Goal: Task Accomplishment & Management: Manage account settings

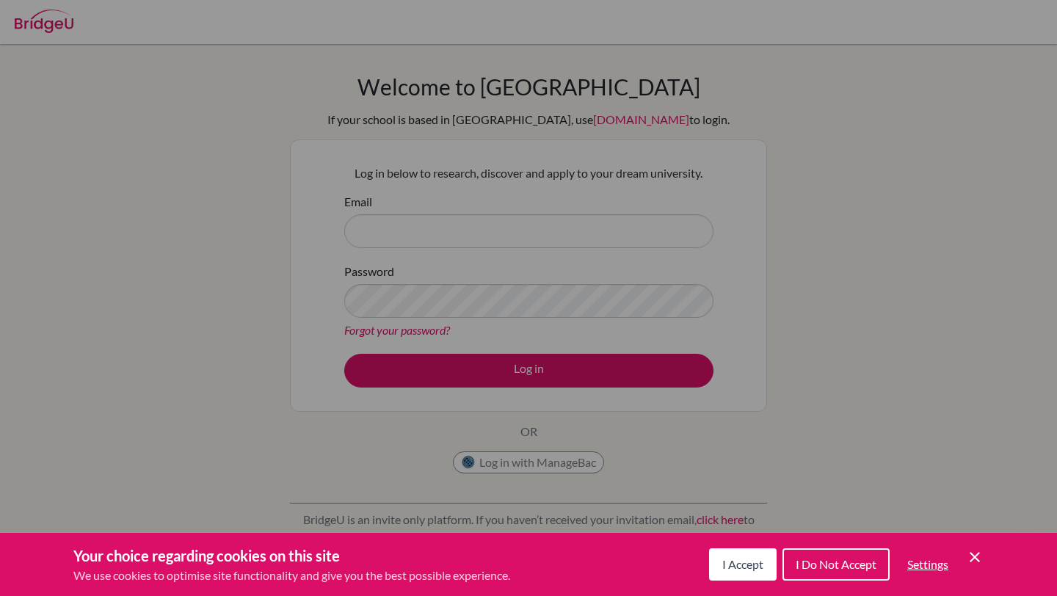
click at [726, 565] on span "I Accept" at bounding box center [743, 564] width 41 height 14
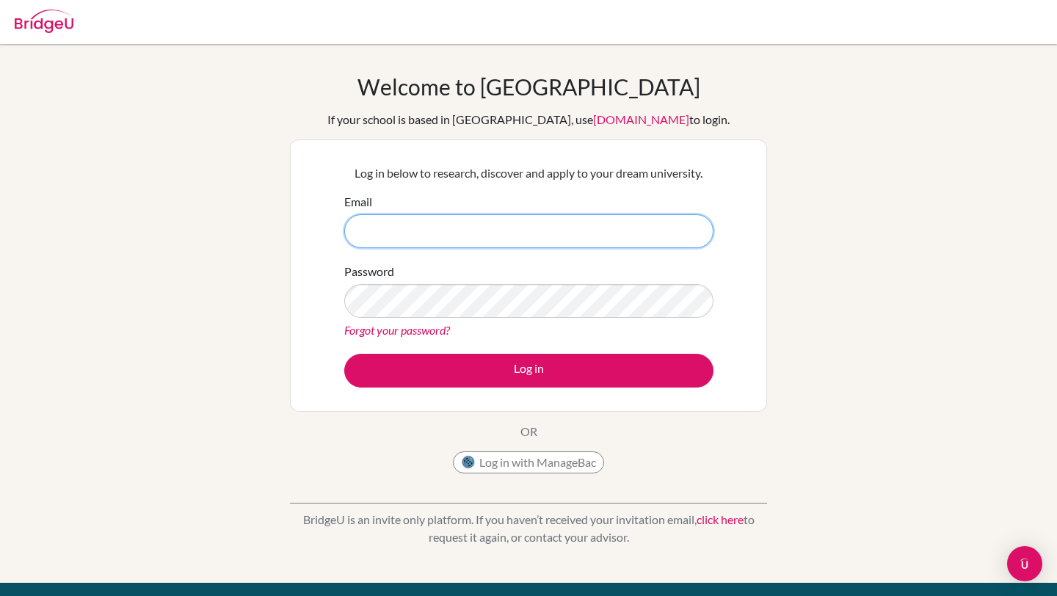
click at [561, 245] on input "Email" at bounding box center [528, 231] width 369 height 34
type input "[DOMAIN_NAME][EMAIL_ADDRESS][DOMAIN_NAME]"
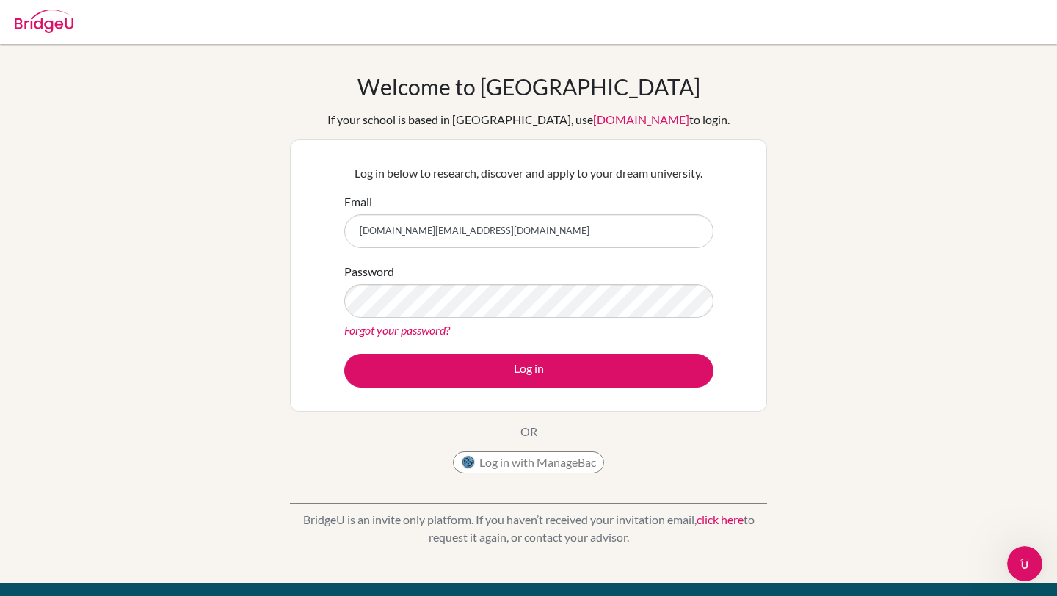
click at [416, 335] on link "Forgot your password?" at bounding box center [397, 330] width 106 height 14
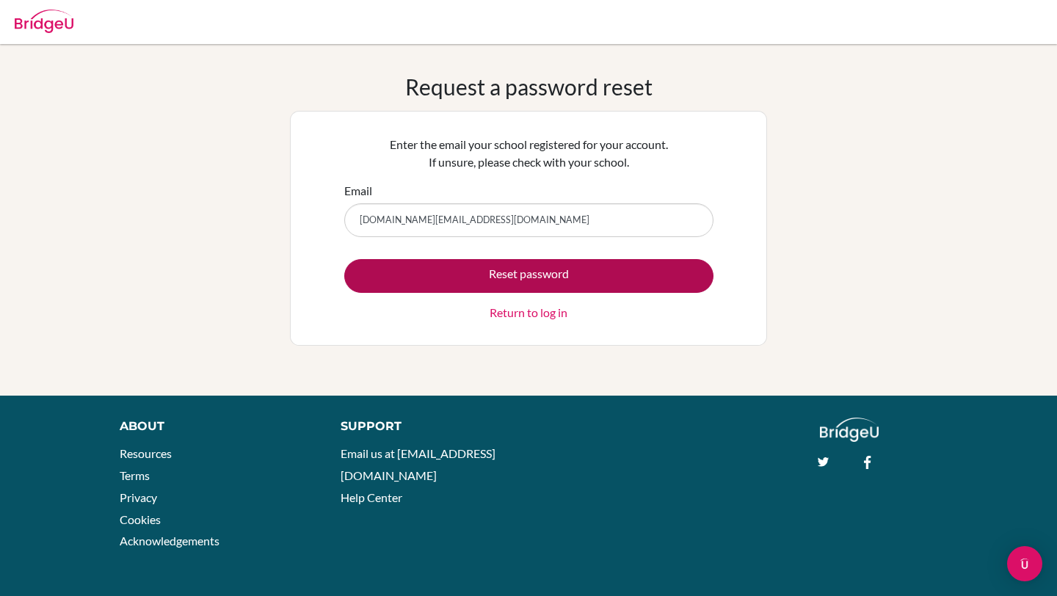
type input "[DOMAIN_NAME][EMAIL_ADDRESS][DOMAIN_NAME]"
click at [474, 275] on button "Reset password" at bounding box center [528, 276] width 369 height 34
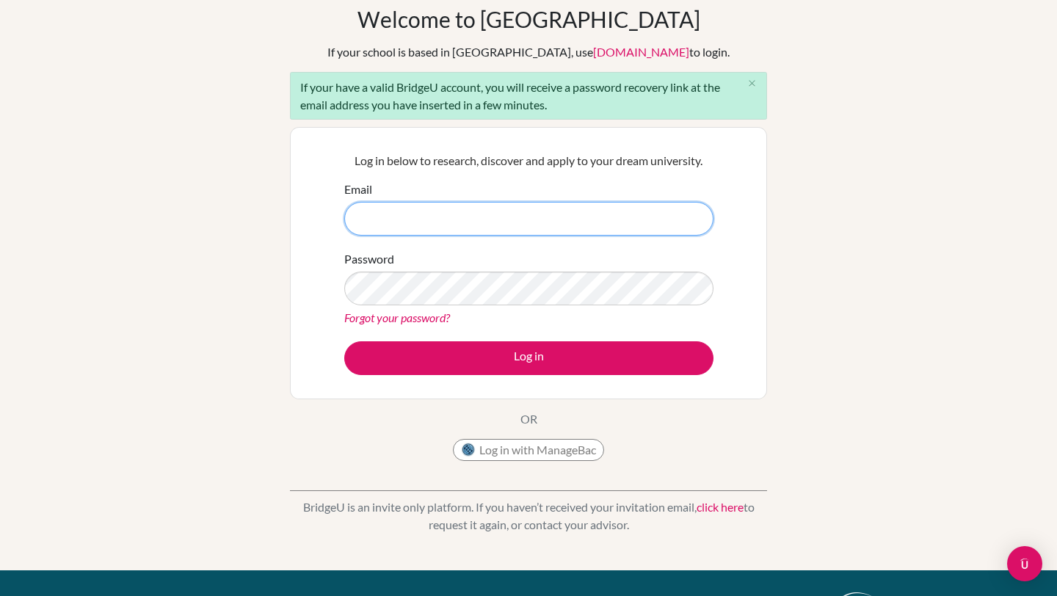
scroll to position [76, 0]
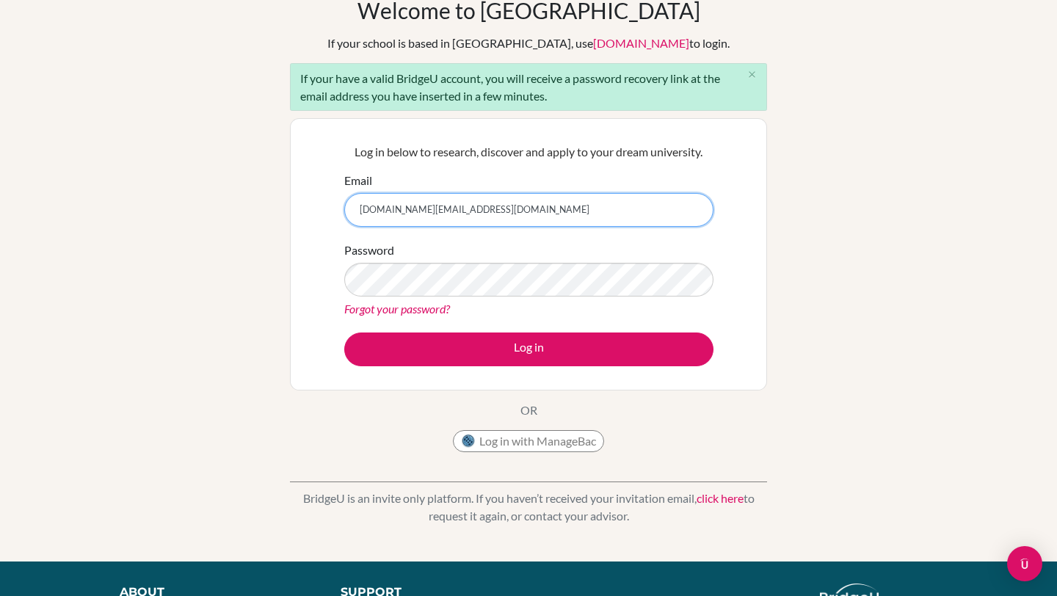
click at [433, 214] on input "[DOMAIN_NAME][EMAIL_ADDRESS][DOMAIN_NAME]" at bounding box center [528, 210] width 369 height 34
type input "[DOMAIN_NAME][EMAIL_ADDRESS][DOMAIN_NAME]"
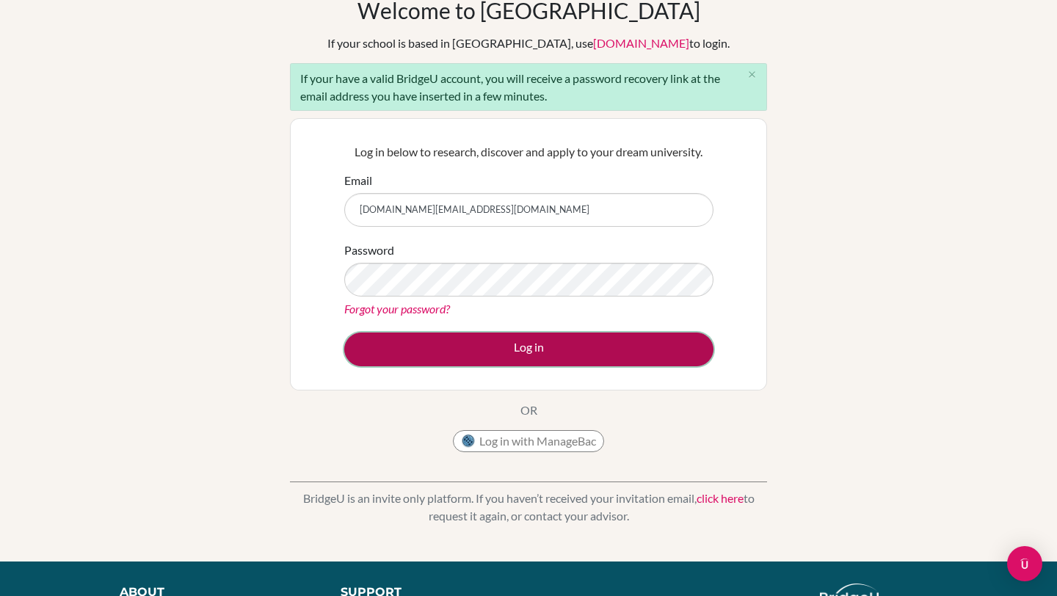
click at [436, 343] on button "Log in" at bounding box center [528, 350] width 369 height 34
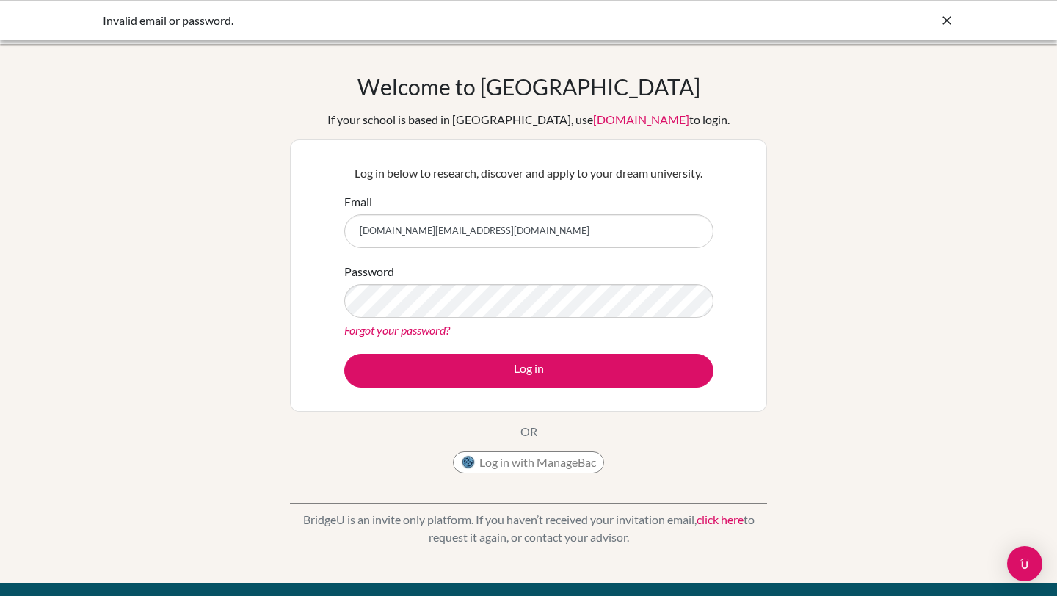
click at [422, 333] on link "Forgot your password?" at bounding box center [397, 330] width 106 height 14
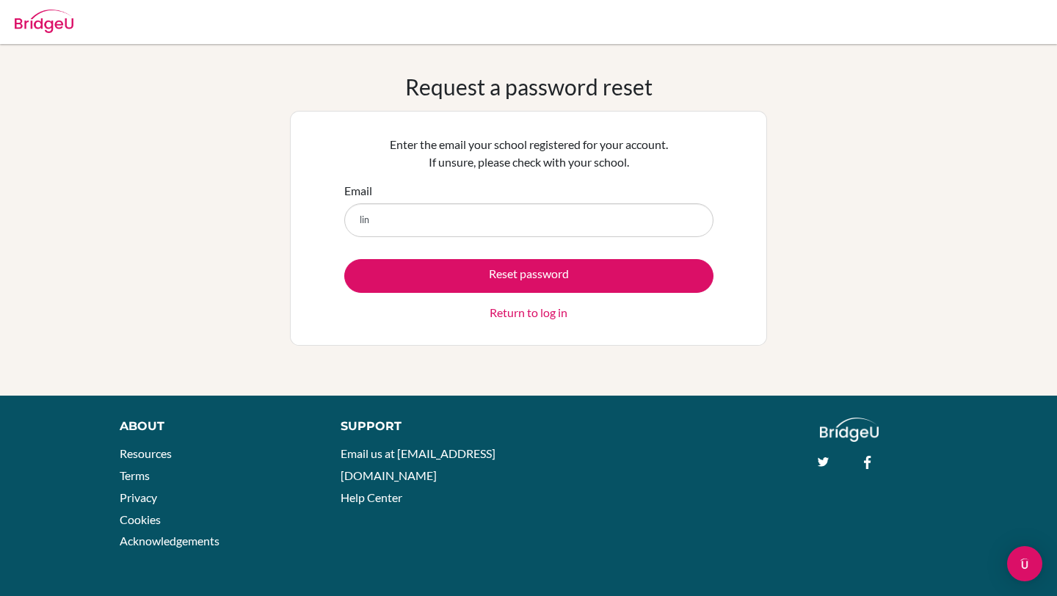
type input "[DOMAIN_NAME][EMAIL_ADDRESS][DOMAIN_NAME]"
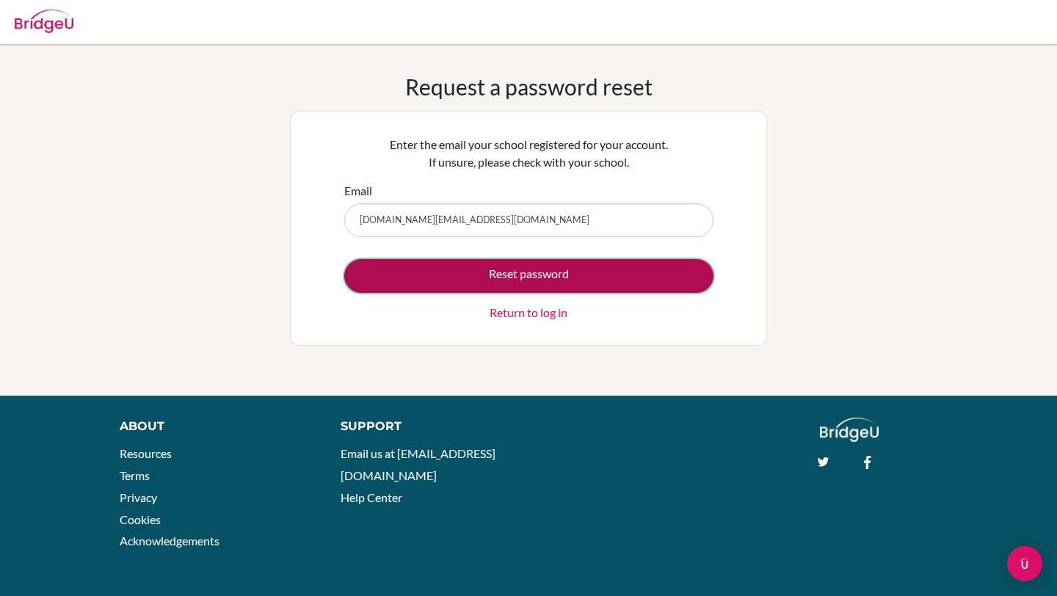
click at [474, 272] on button "Reset password" at bounding box center [528, 276] width 369 height 34
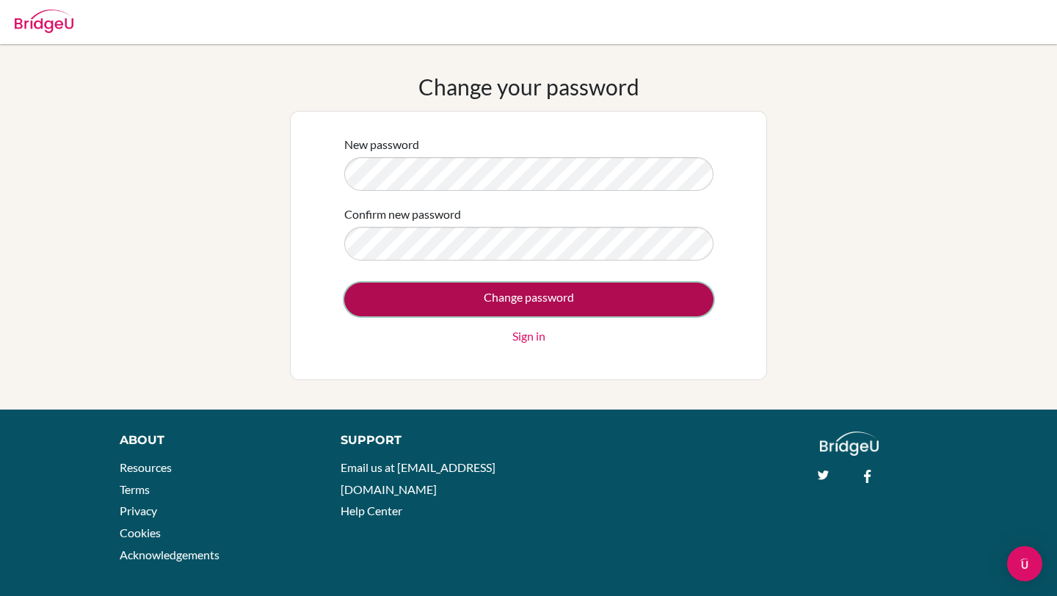
click at [404, 301] on input "Change password" at bounding box center [528, 300] width 369 height 34
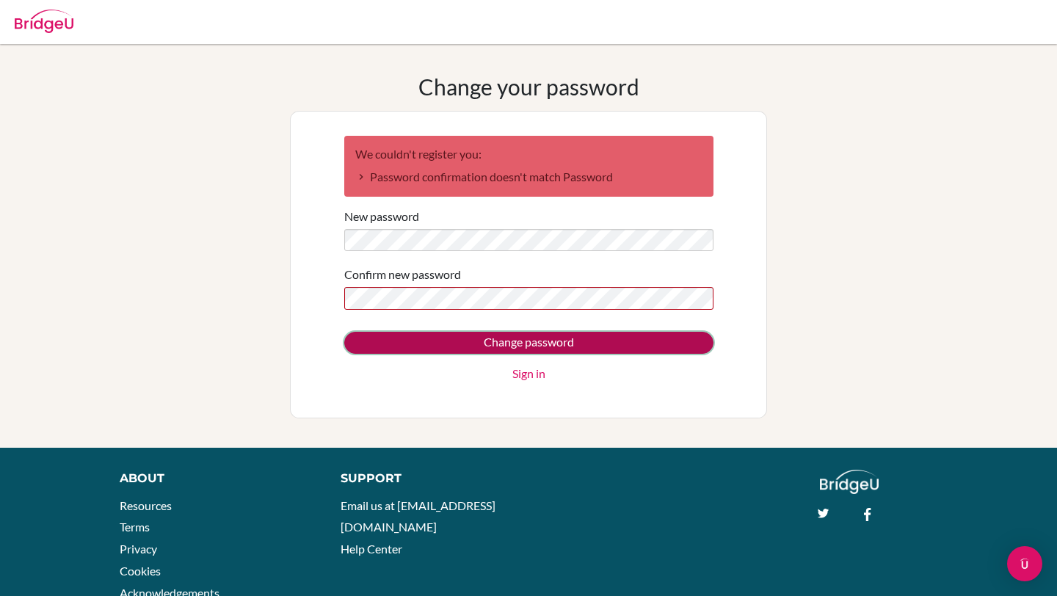
click at [566, 337] on input "Change password" at bounding box center [528, 343] width 369 height 22
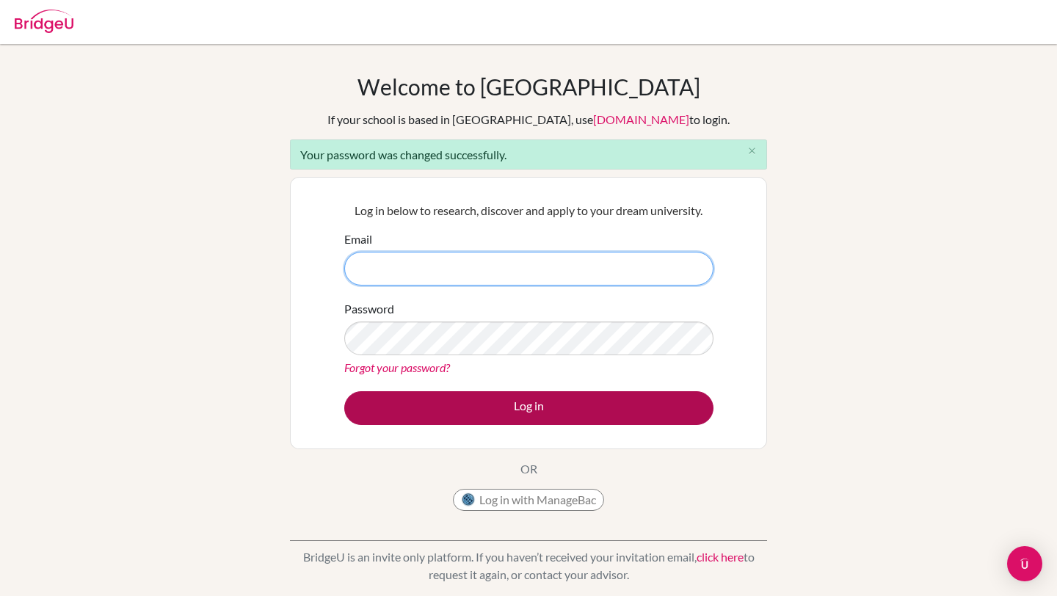
type input "[DOMAIN_NAME][EMAIL_ADDRESS][DOMAIN_NAME]"
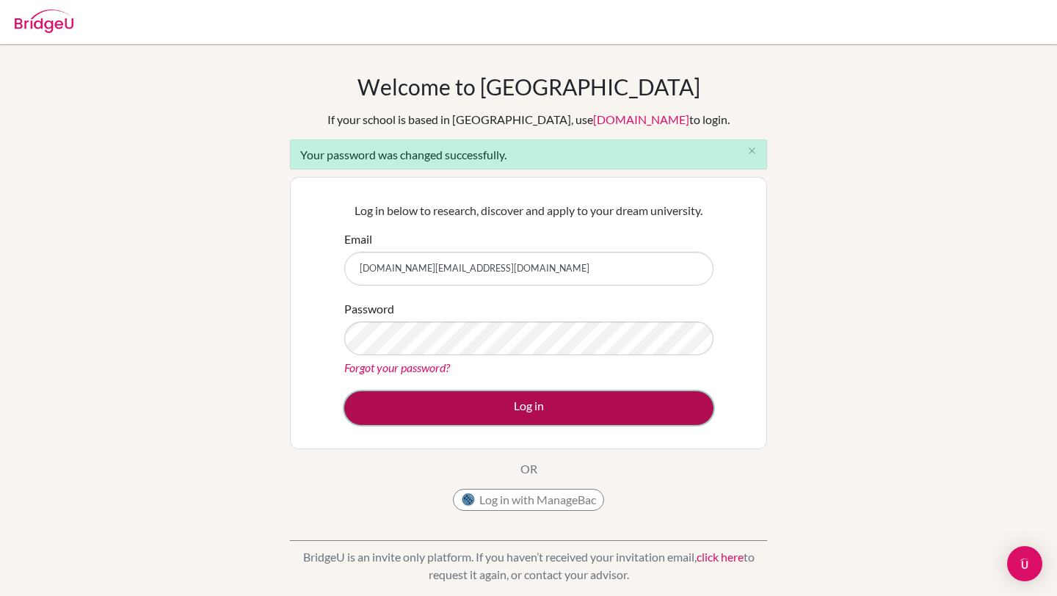
click at [490, 407] on button "Log in" at bounding box center [528, 408] width 369 height 34
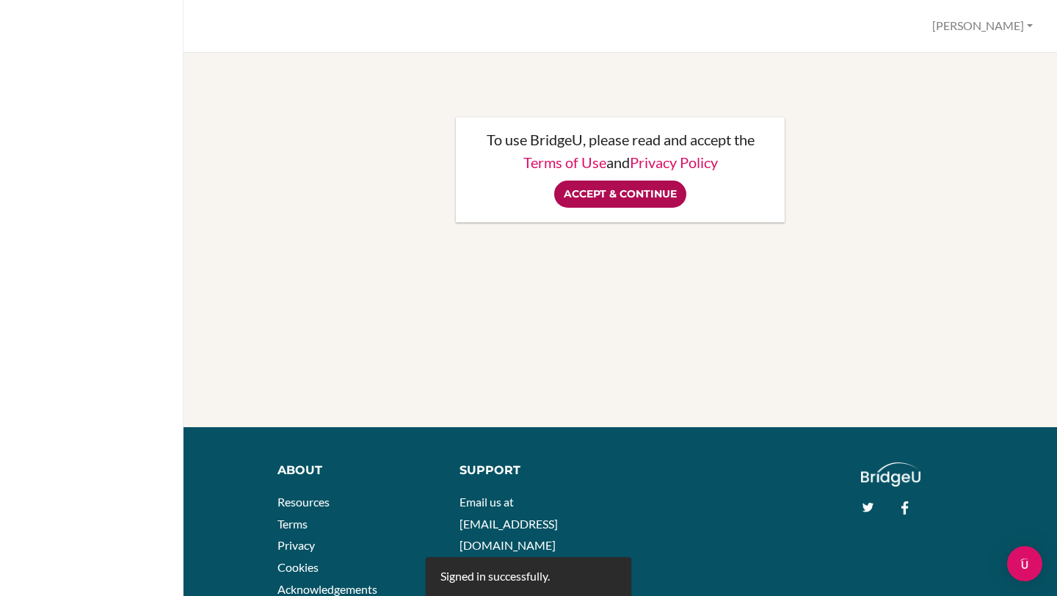
click at [640, 189] on input "Accept & Continue" at bounding box center [620, 194] width 132 height 27
